Goal: Information Seeking & Learning: Learn about a topic

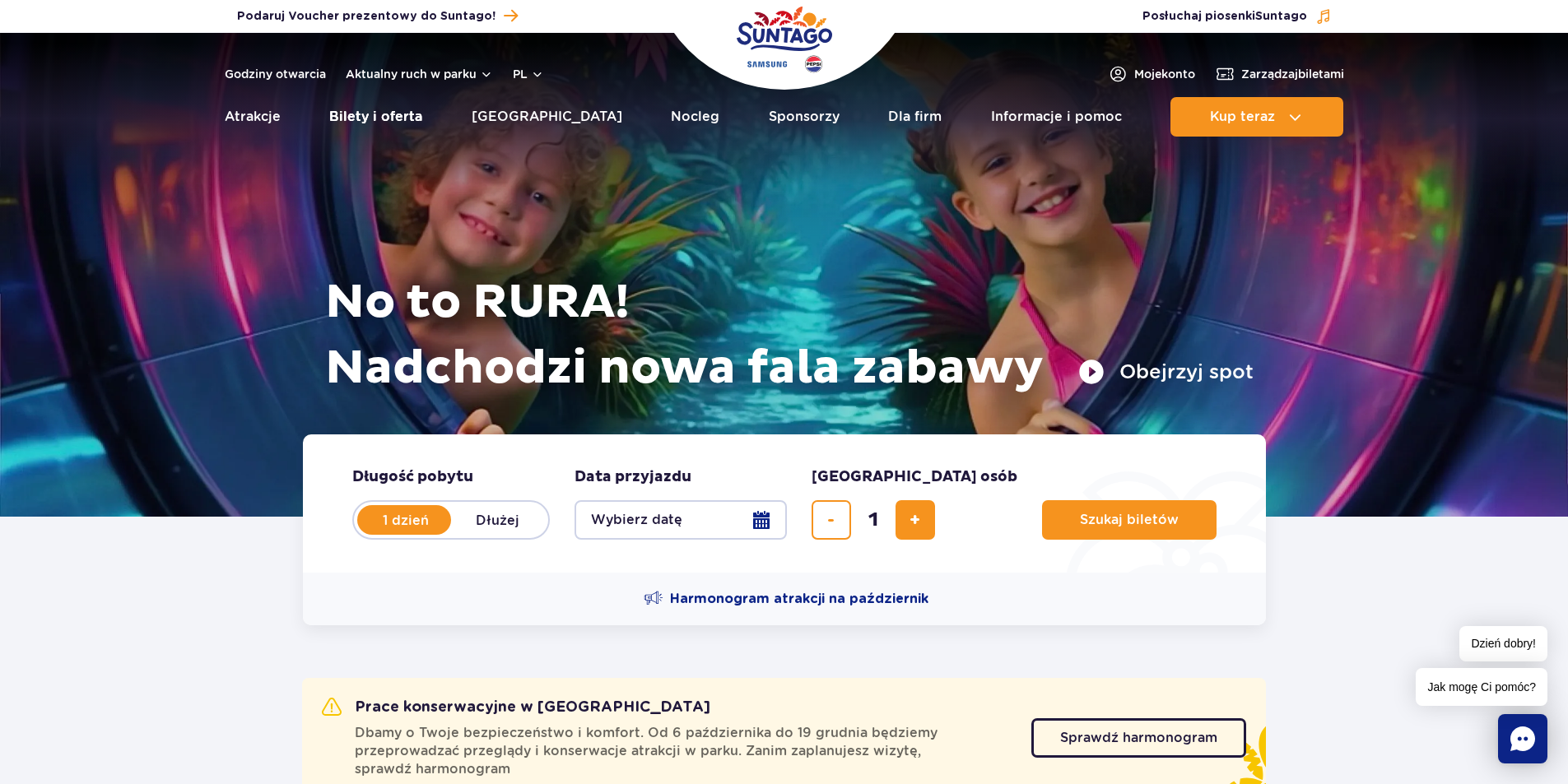
click at [400, 120] on link "Bilety i oferta" at bounding box center [376, 117] width 93 height 40
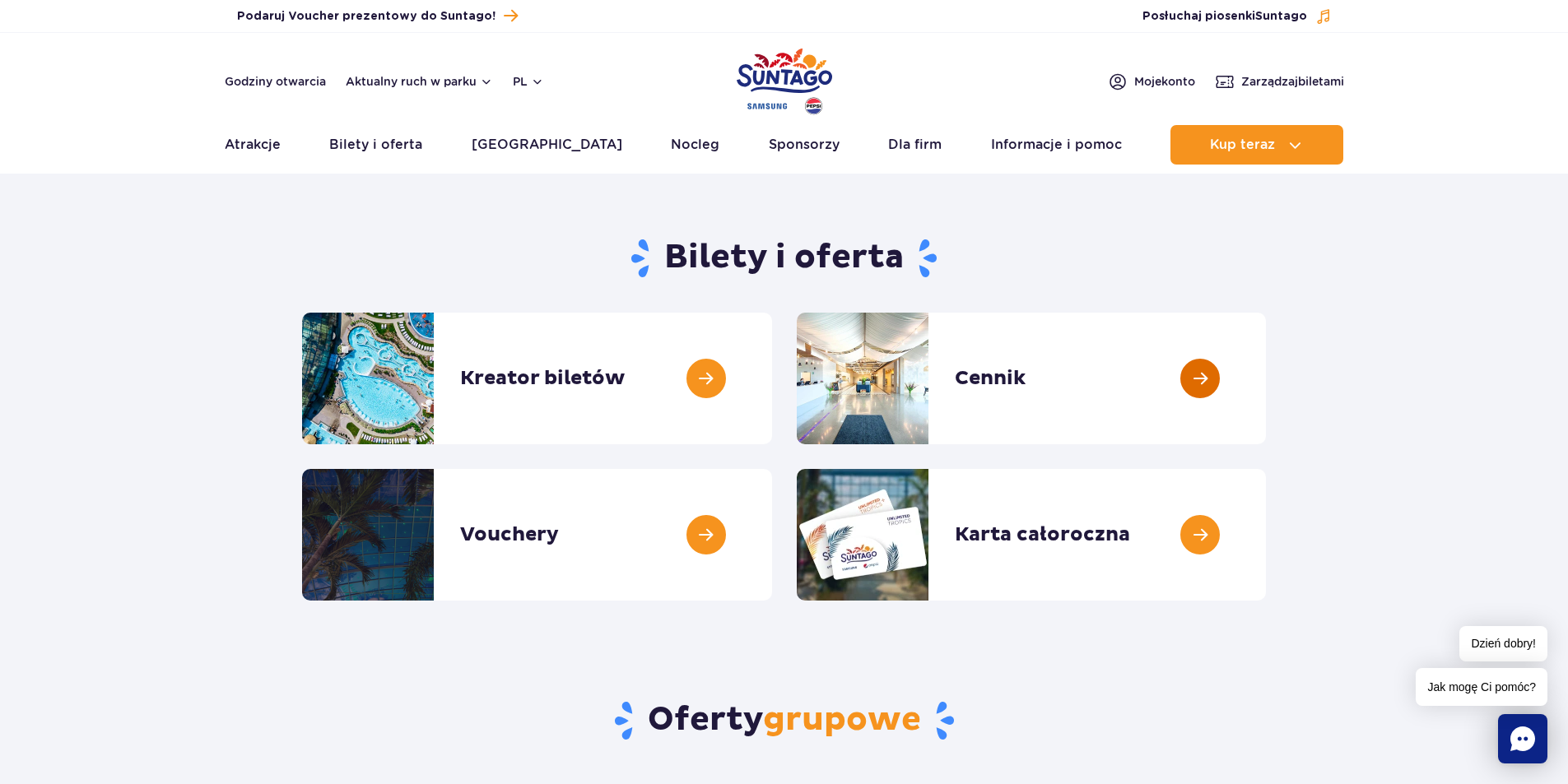
click at [1266, 368] on link at bounding box center [1266, 378] width 0 height 132
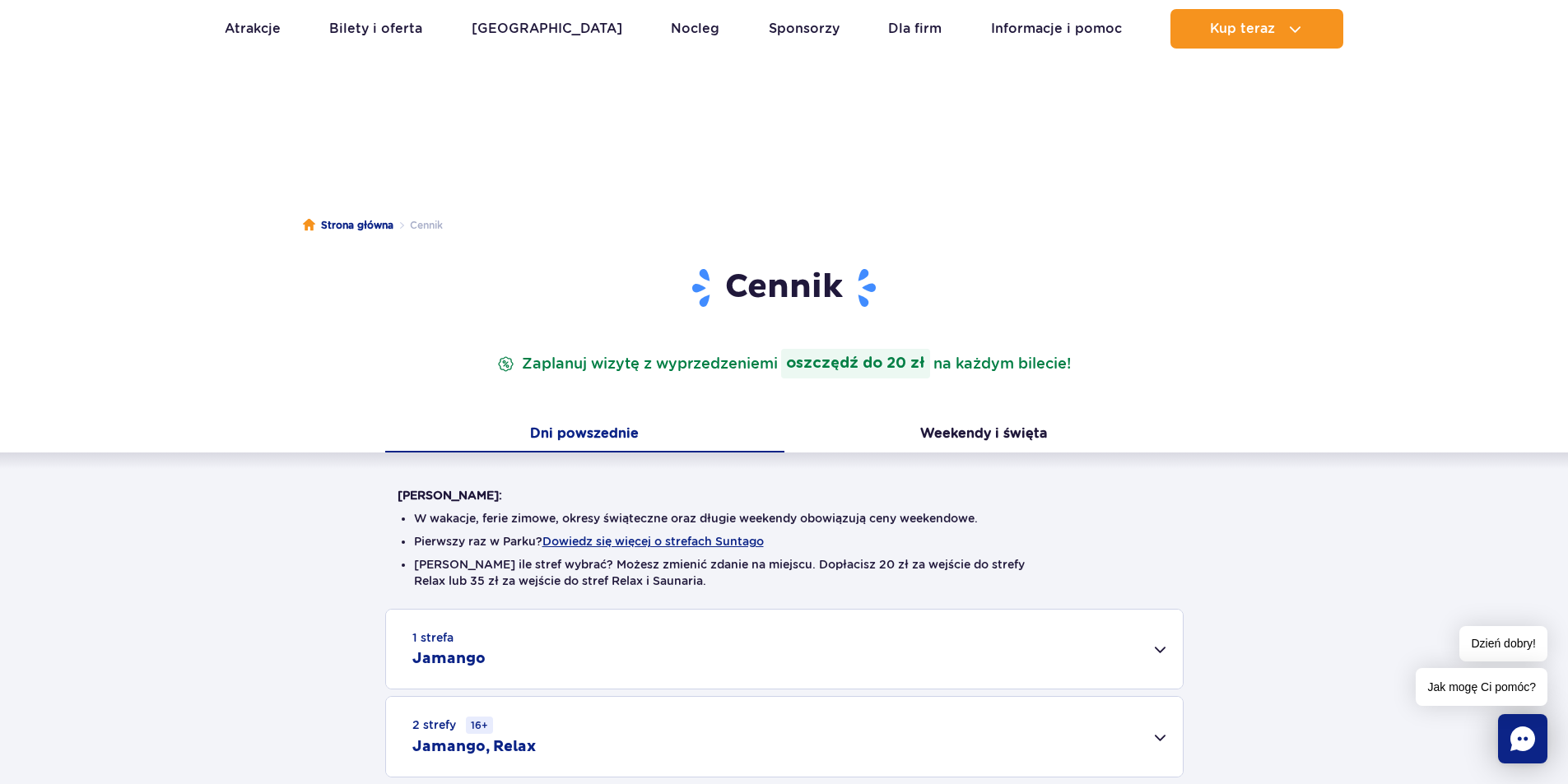
scroll to position [329, 0]
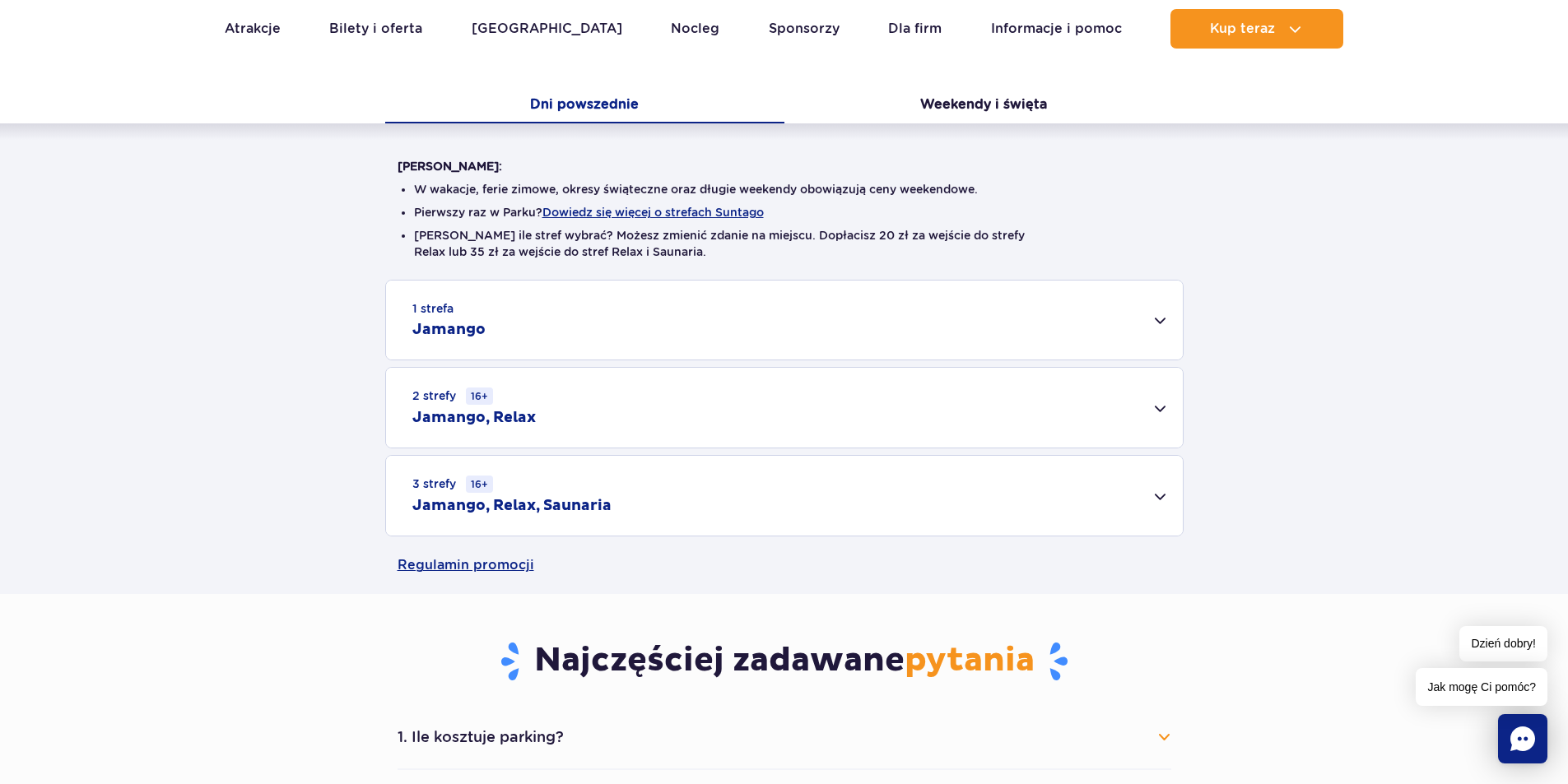
click at [1183, 393] on div "2 strefy 16+ Jamango, Relax Dorosły (18 – 65 lat) / Nastolatek (16 – 18 lat) Te…" at bounding box center [784, 408] width 799 height 82
click at [1140, 421] on div "2 strefy 16+ Jamango, Relax" at bounding box center [784, 408] width 797 height 80
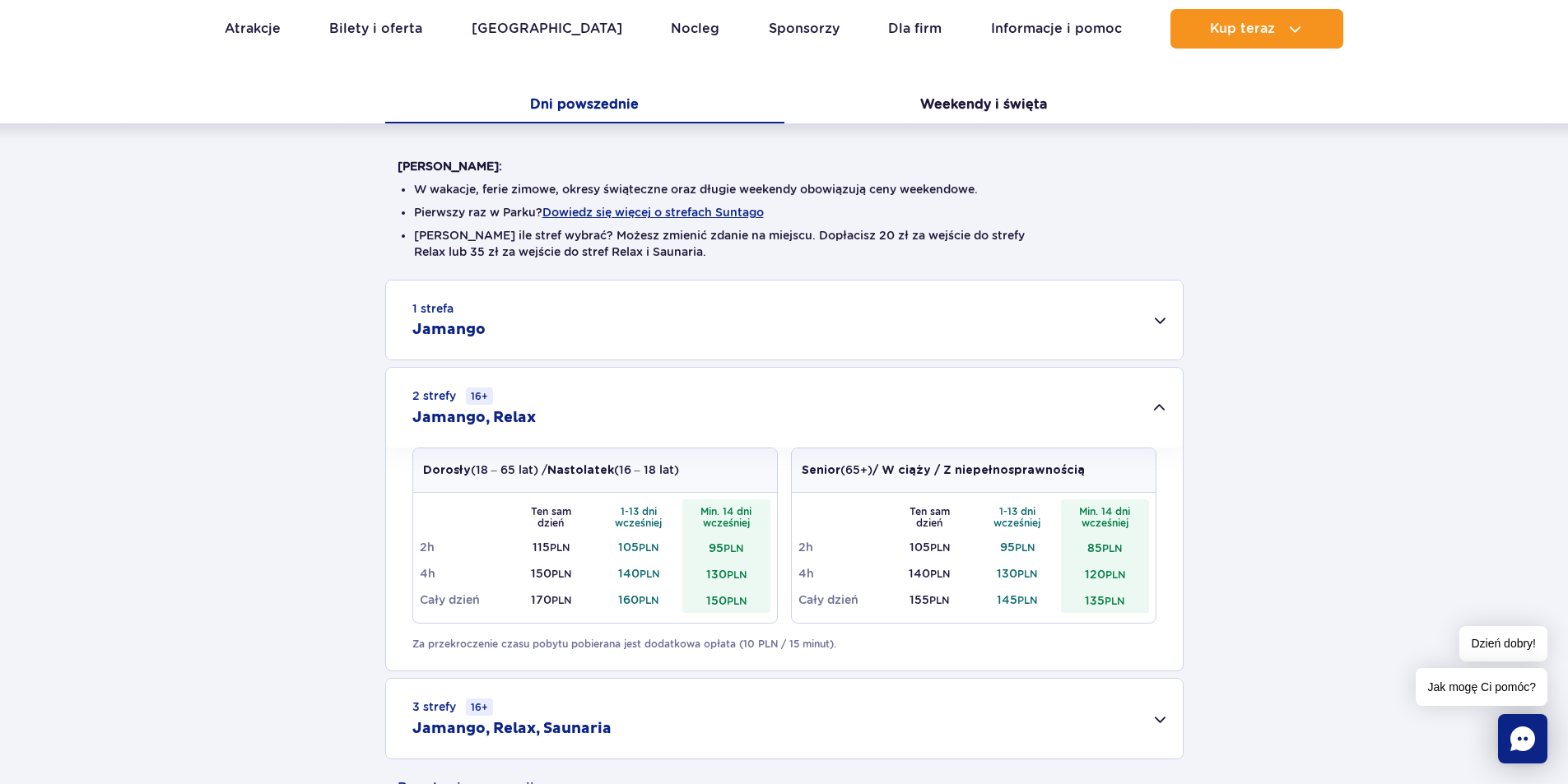
click at [576, 365] on div "1 strefa Jamango Dorosły (18 – 65 lat) / Nastolatek (16 – 18 lat) Ten sam dzień…" at bounding box center [784, 520] width 1568 height 480
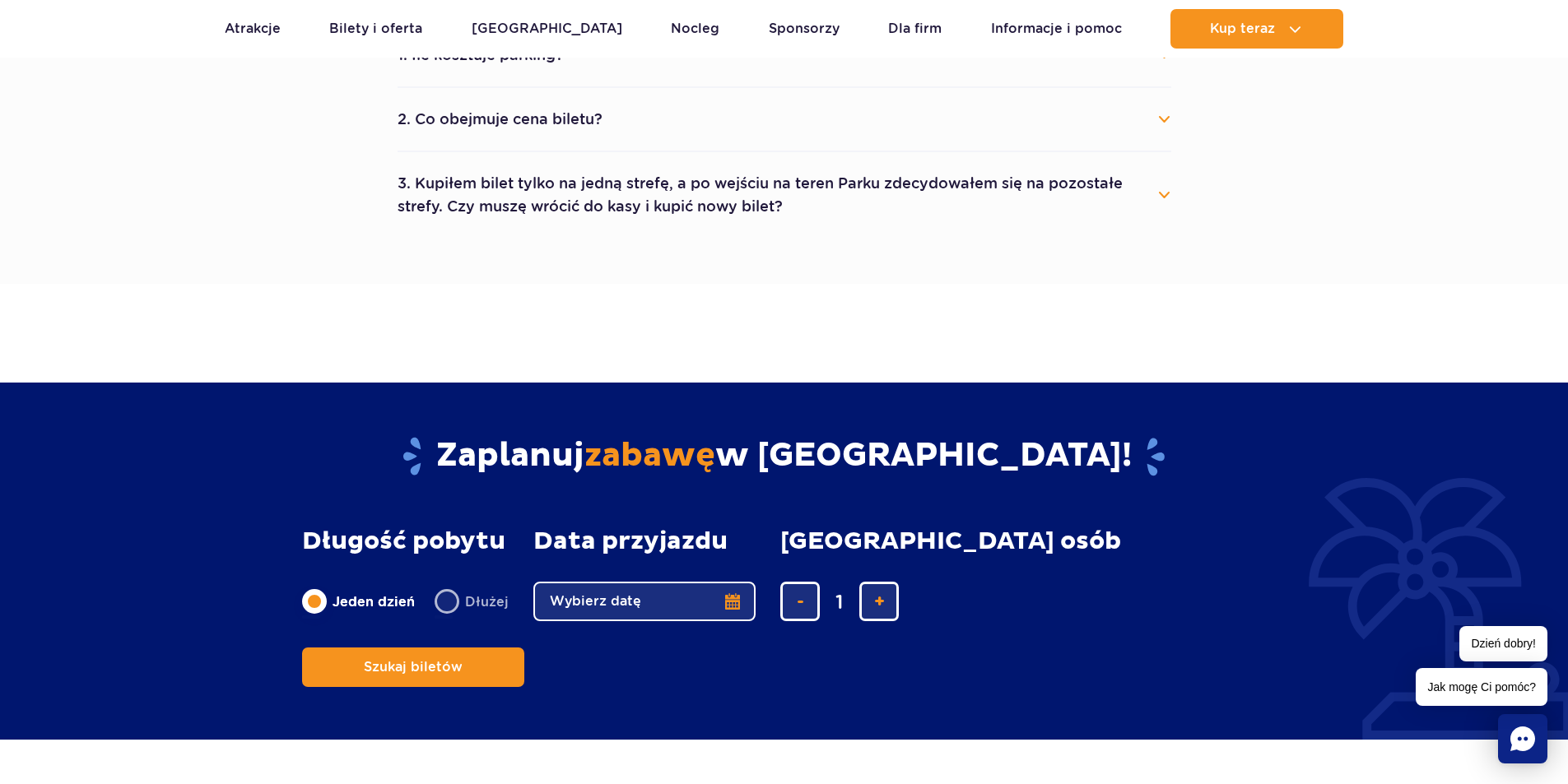
scroll to position [823, 0]
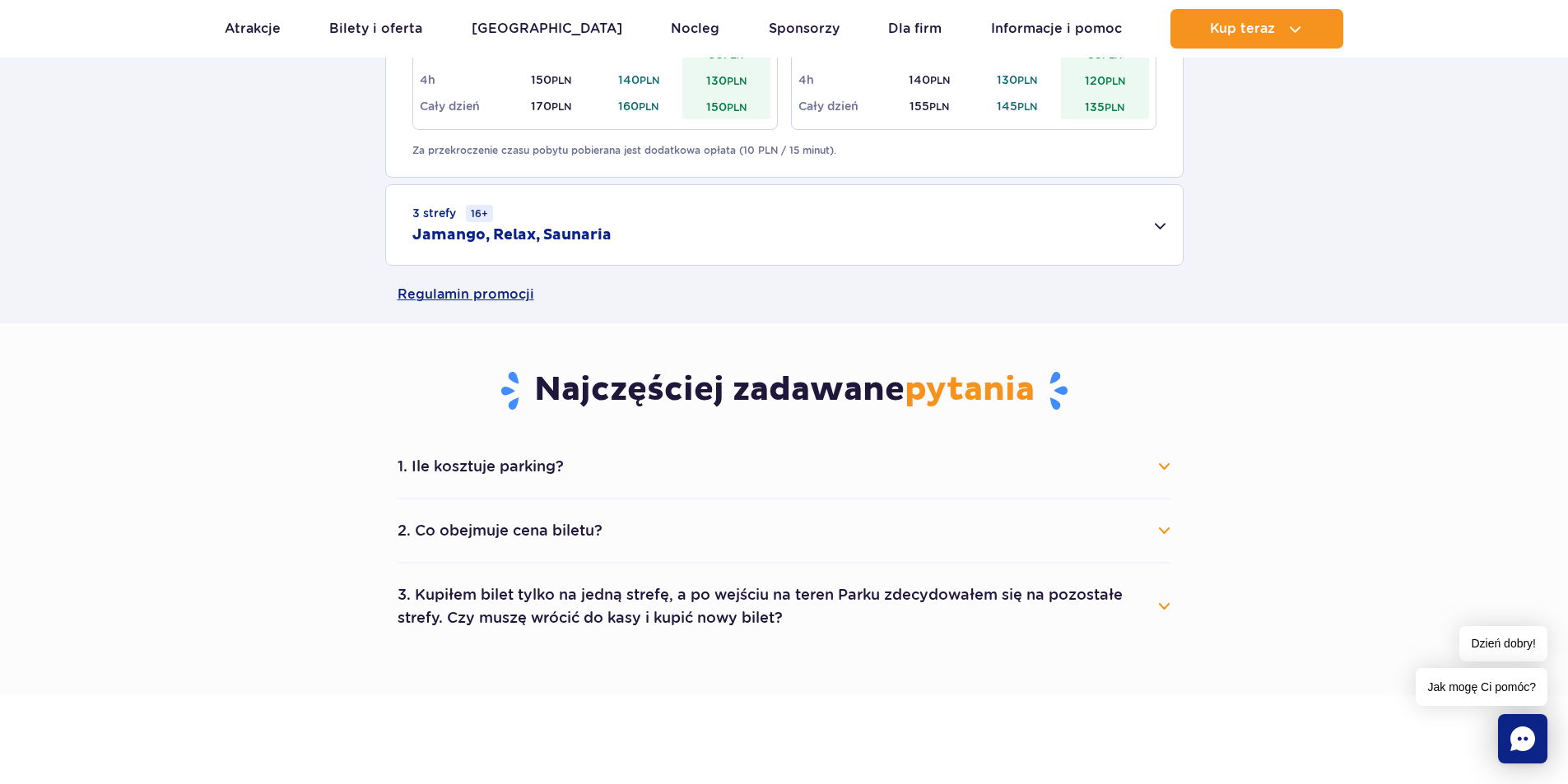
click at [636, 459] on button "1. Ile kosztuje parking?" at bounding box center [784, 467] width 774 height 36
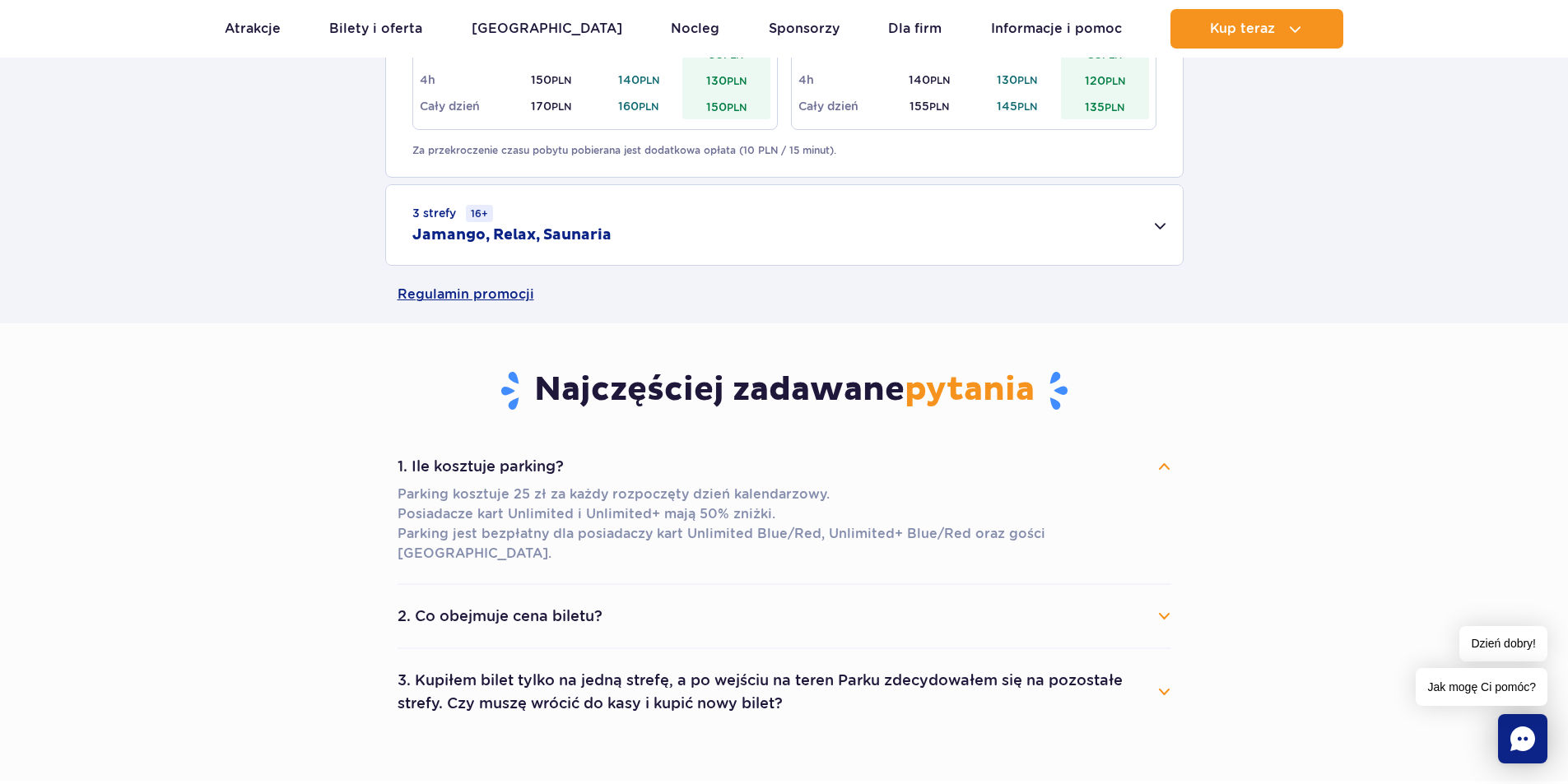
click at [757, 599] on button "2. Co obejmuje cena biletu?" at bounding box center [784, 617] width 774 height 36
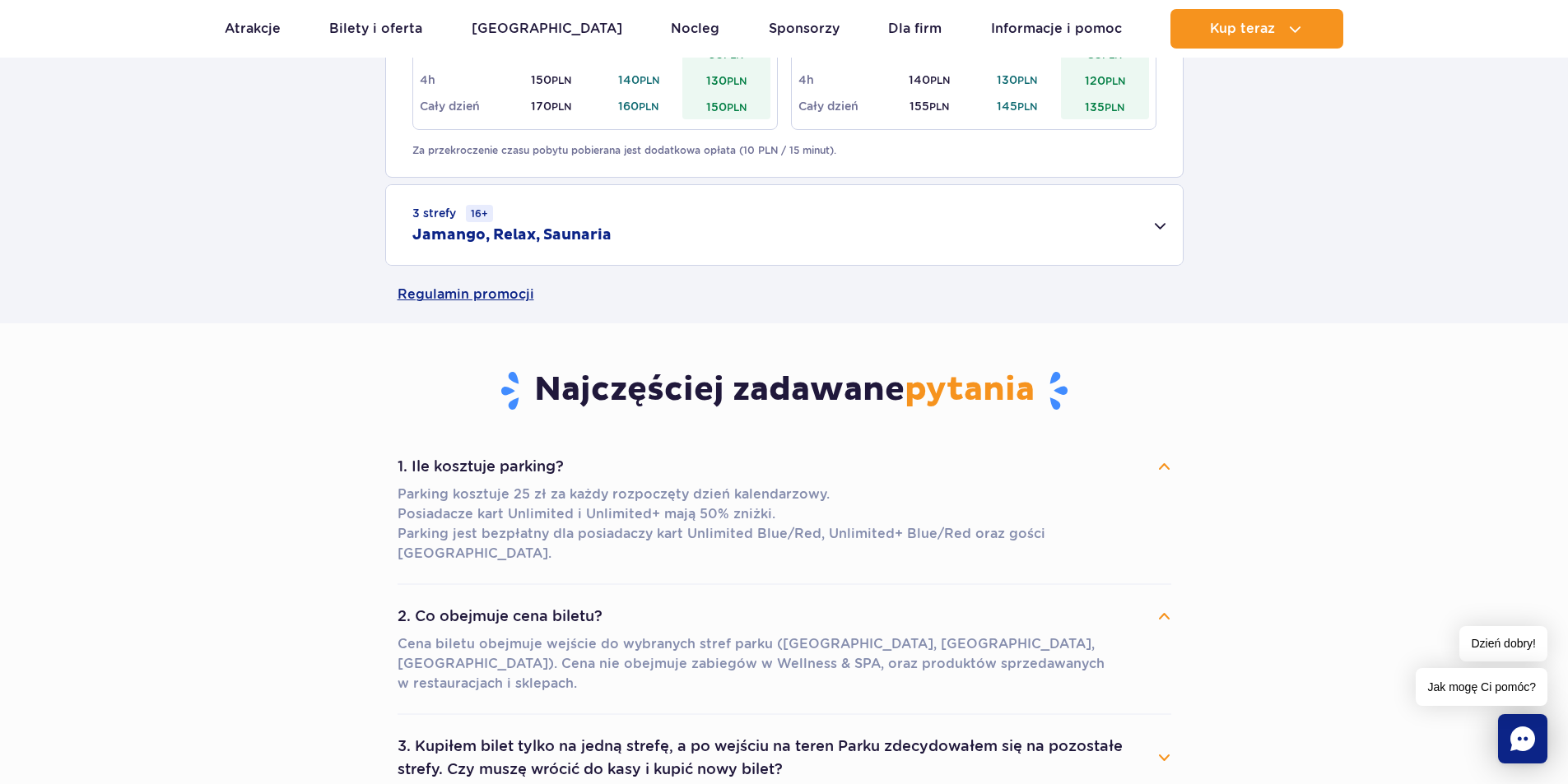
scroll to position [1070, 0]
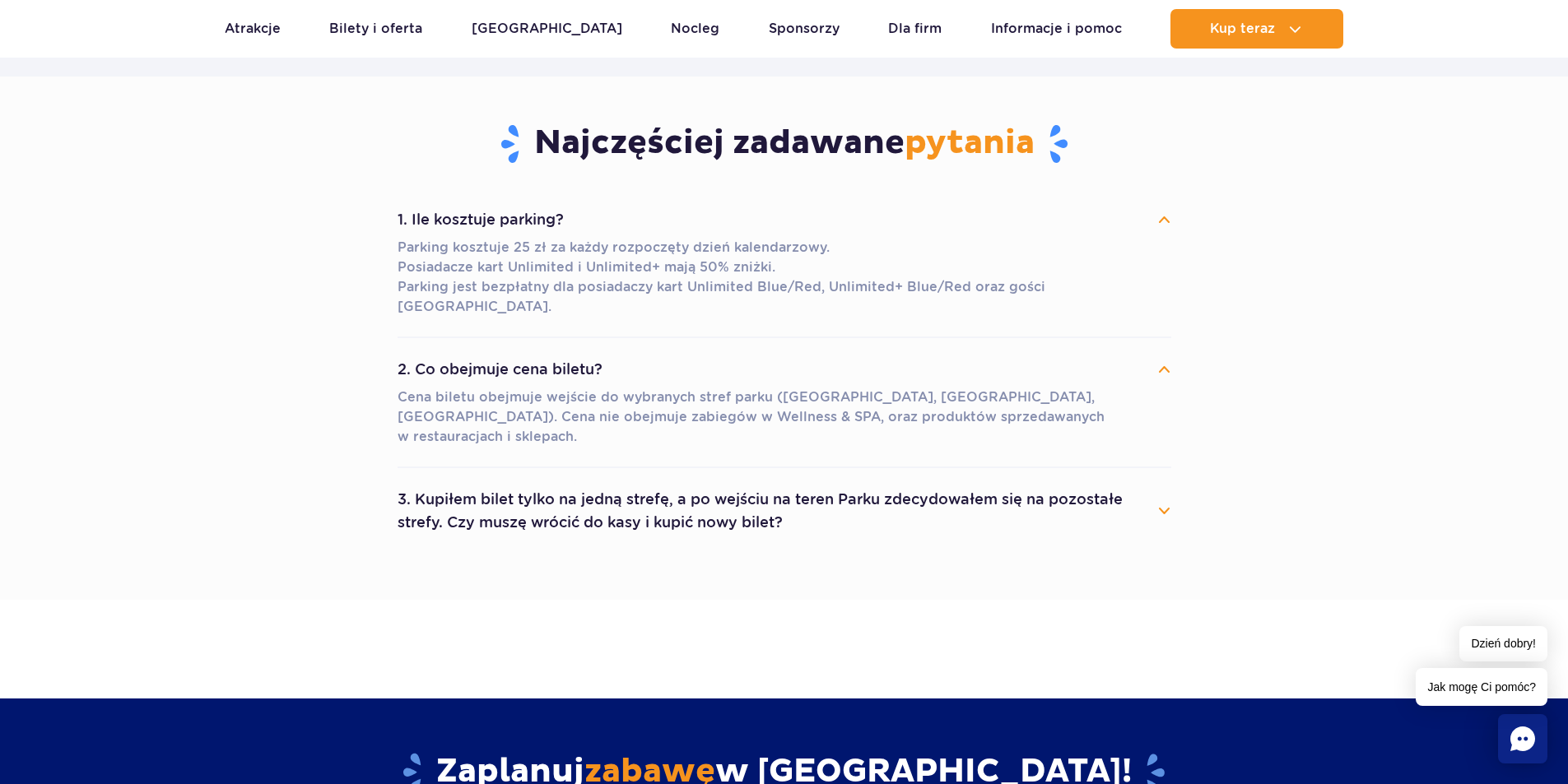
click at [937, 482] on button "3. Kupiłem bilet tylko na jedną strefę, a po wejściu na teren Parku zdecydowałe…" at bounding box center [784, 511] width 774 height 59
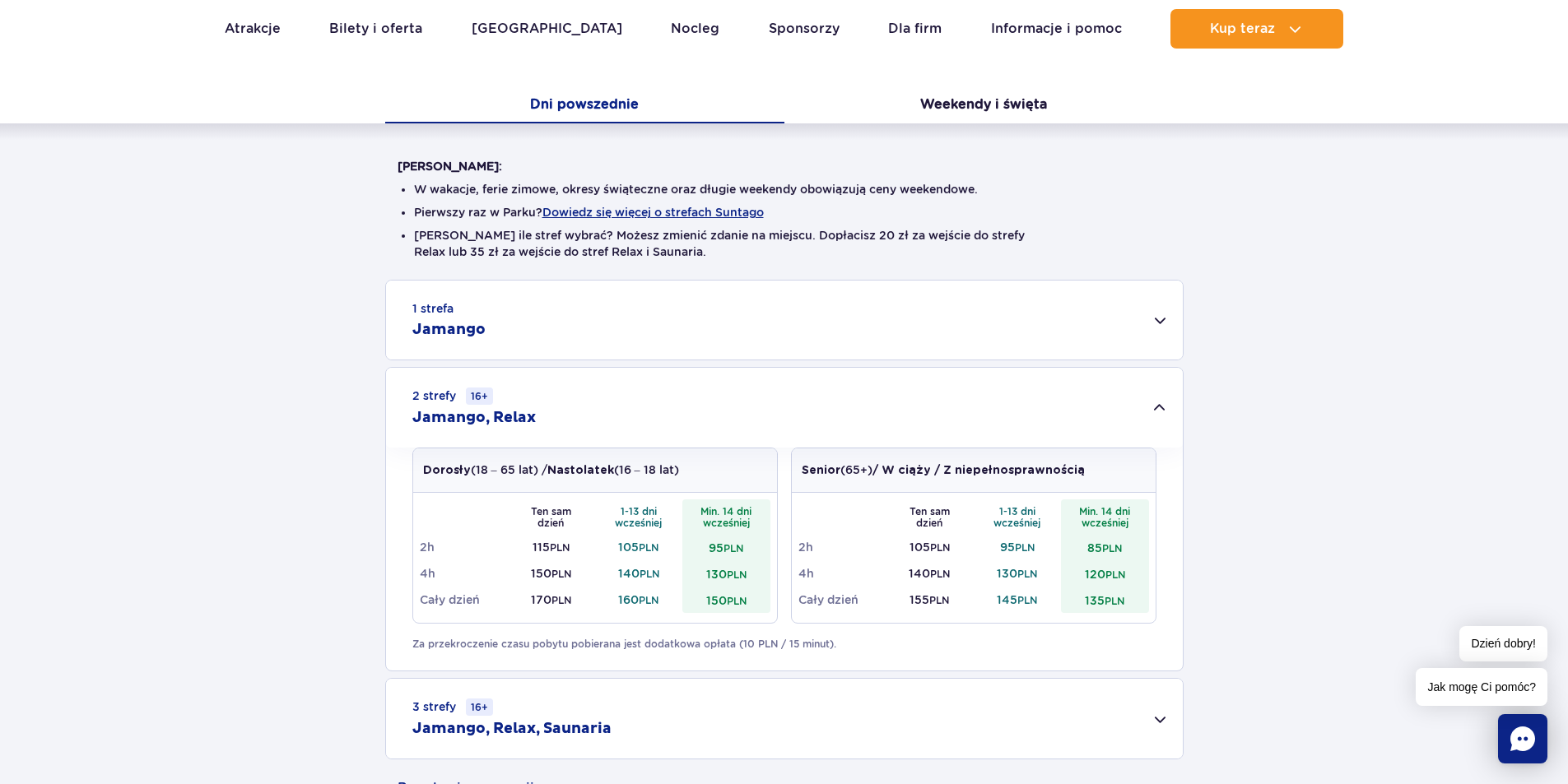
scroll to position [0, 0]
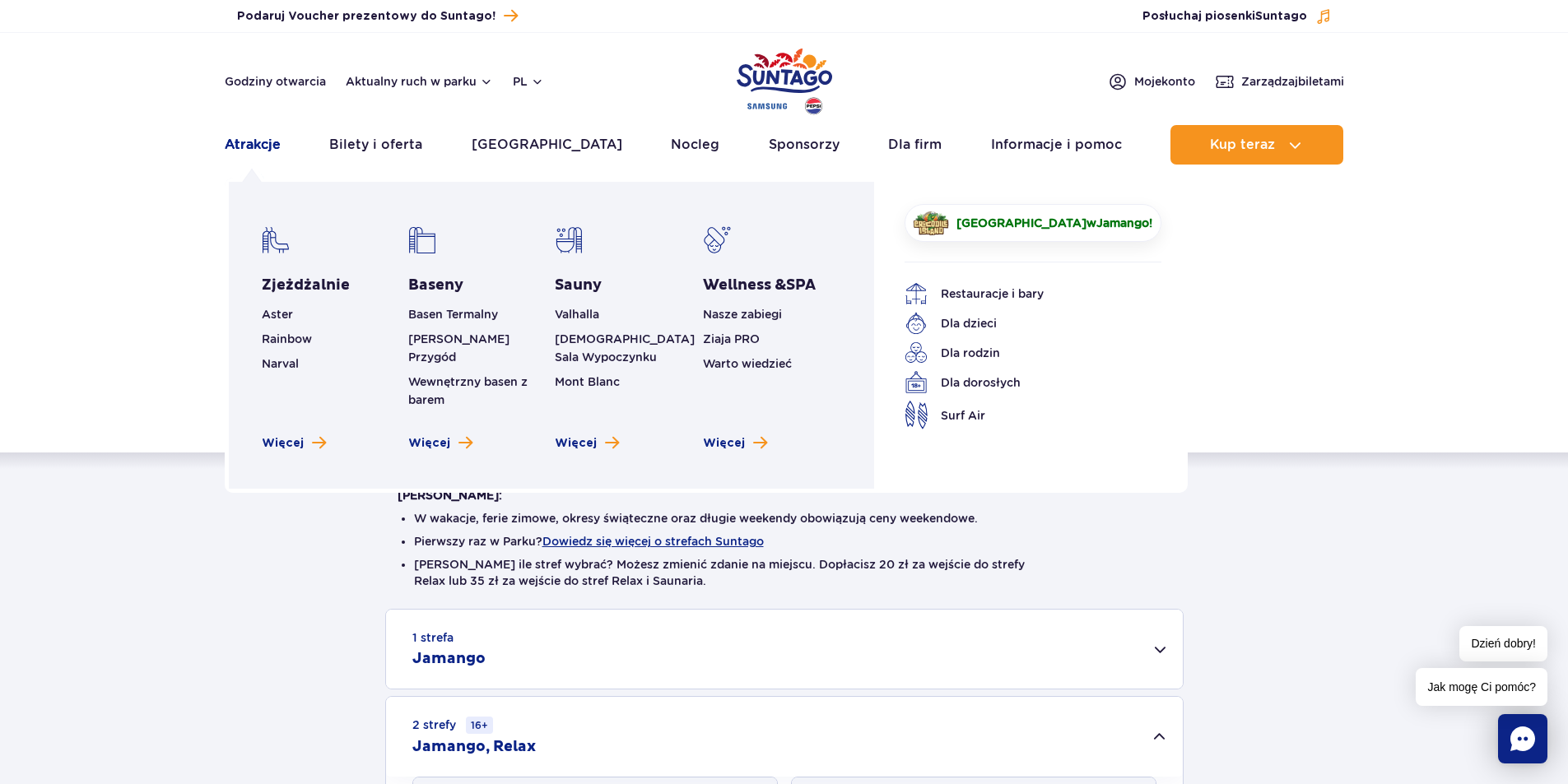
click at [245, 140] on link "Atrakcje" at bounding box center [252, 145] width 56 height 40
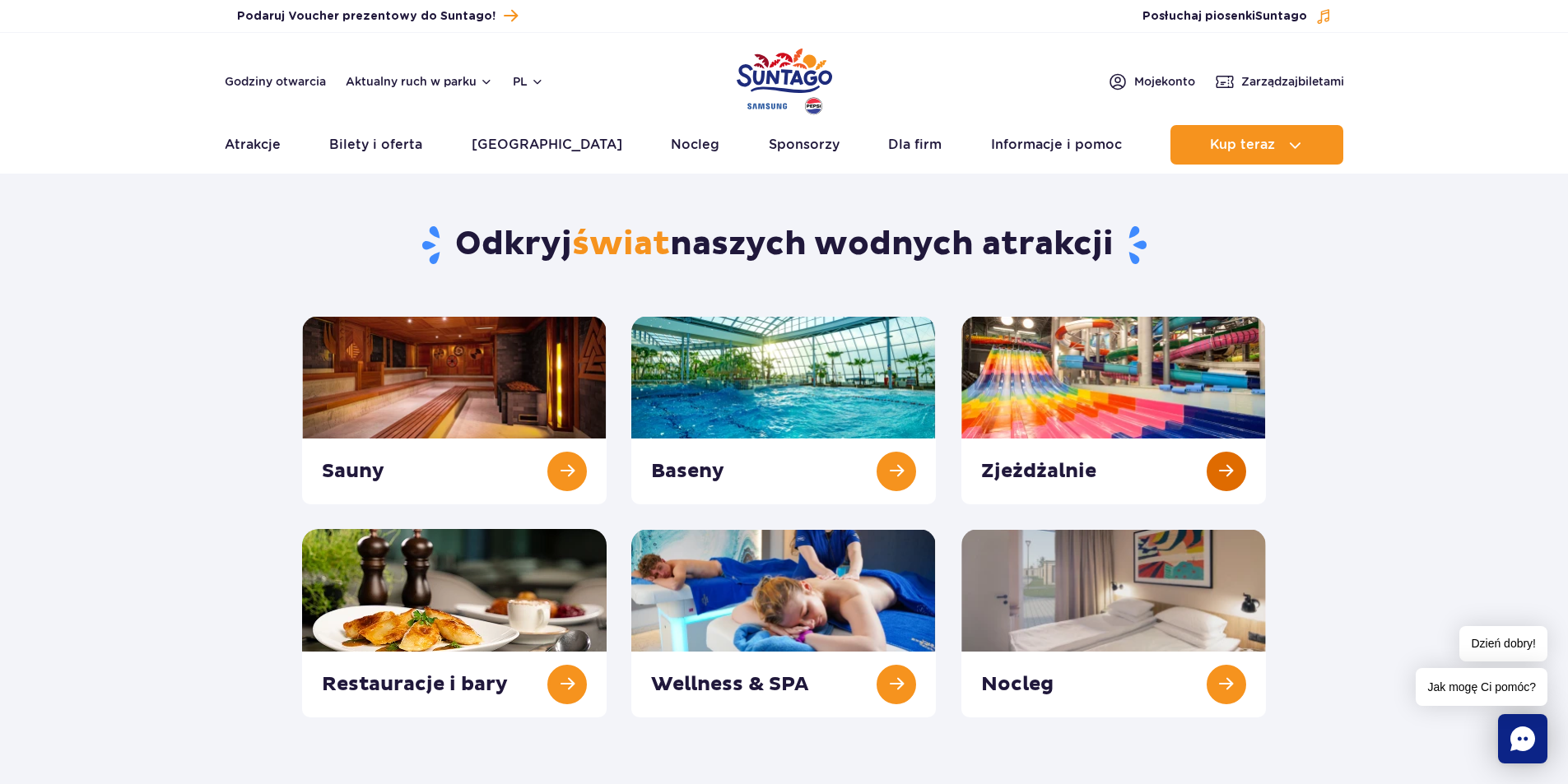
click at [1048, 345] on link at bounding box center [1113, 410] width 304 height 189
click at [1210, 670] on link at bounding box center [1113, 623] width 304 height 189
